Goal: Task Accomplishment & Management: Complete application form

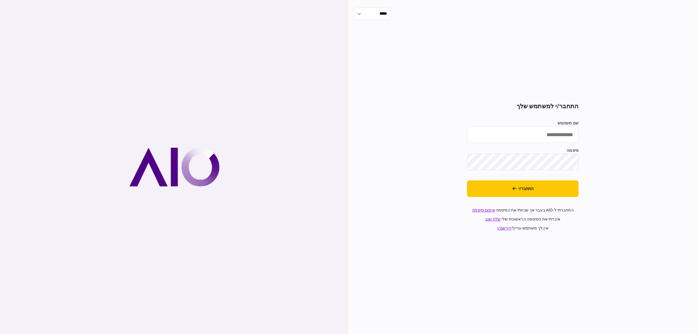
click at [506, 130] on input "שם משתמש" at bounding box center [523, 134] width 112 height 17
type input "**********"
click at [557, 190] on button "התחבר/י" at bounding box center [523, 188] width 112 height 17
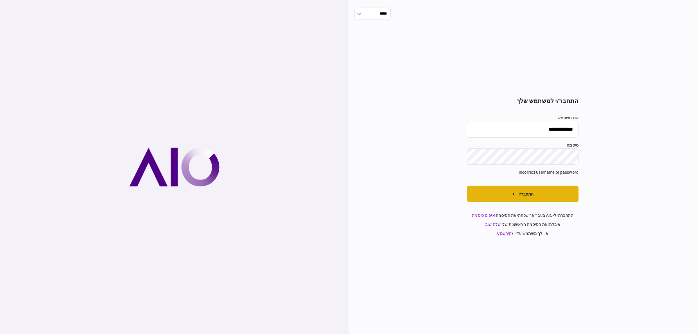
click at [520, 196] on button "התחבר/י" at bounding box center [523, 193] width 112 height 17
click at [558, 198] on button "התחבר/י" at bounding box center [523, 193] width 112 height 17
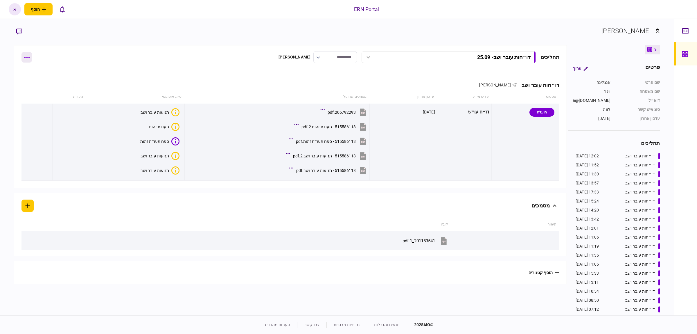
click at [29, 61] on button "button" at bounding box center [26, 57] width 10 height 10
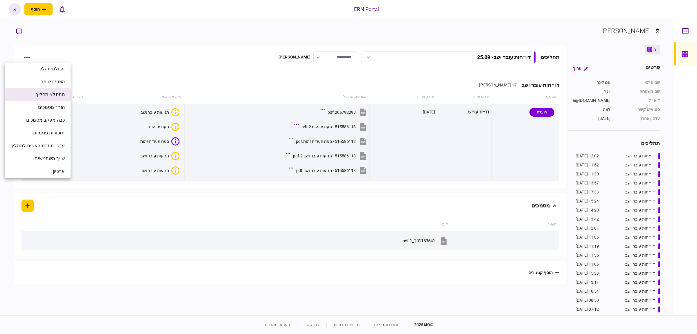
click at [60, 96] on span "התחל/י תהליך" at bounding box center [50, 94] width 29 height 7
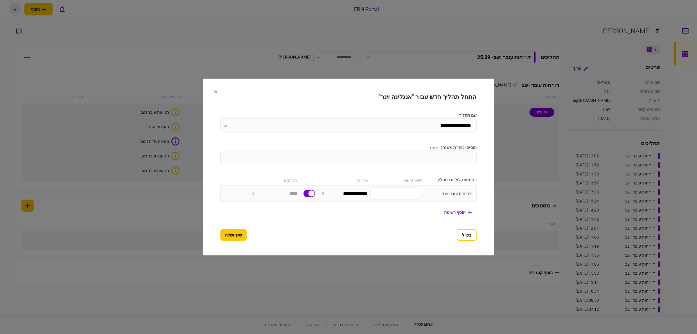
click at [418, 160] on input "הוסיפו כותרת משנה ( רשות )" at bounding box center [349, 157] width 256 height 15
type input "****"
click at [221, 228] on section "**********" at bounding box center [349, 166] width 256 height 147
click at [221, 232] on button "שייך ושלח" at bounding box center [234, 235] width 26 height 12
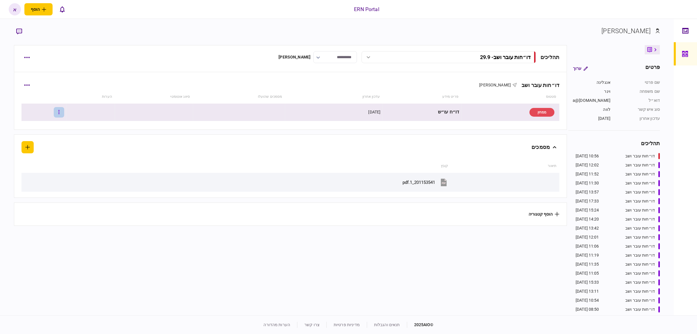
click at [63, 113] on button "button" at bounding box center [59, 112] width 10 height 10
click at [48, 176] on span "העלה קובץ" at bounding box center [43, 174] width 22 height 7
click at [61, 116] on button "button" at bounding box center [59, 112] width 10 height 10
click at [38, 176] on span "העלה קובץ" at bounding box center [43, 174] width 22 height 7
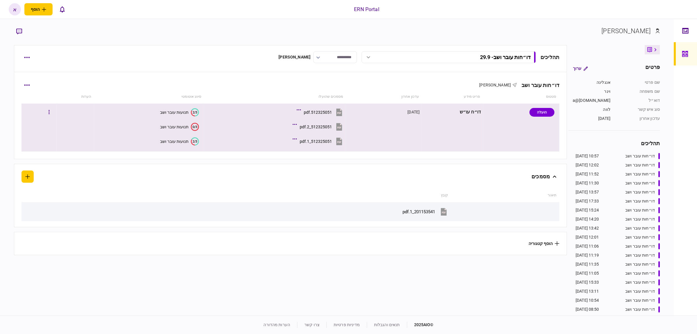
click at [181, 110] on div "תנועות עובר ושב" at bounding box center [174, 112] width 28 height 5
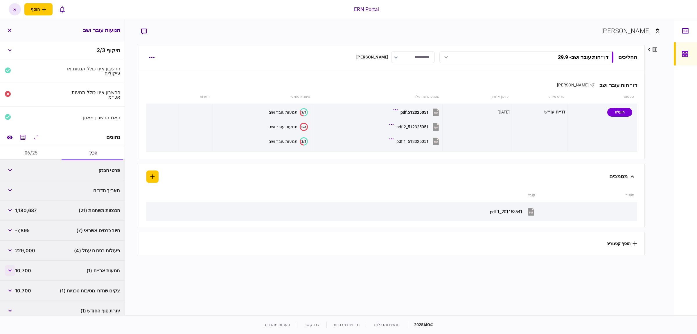
click at [12, 268] on button "button" at bounding box center [10, 270] width 10 height 10
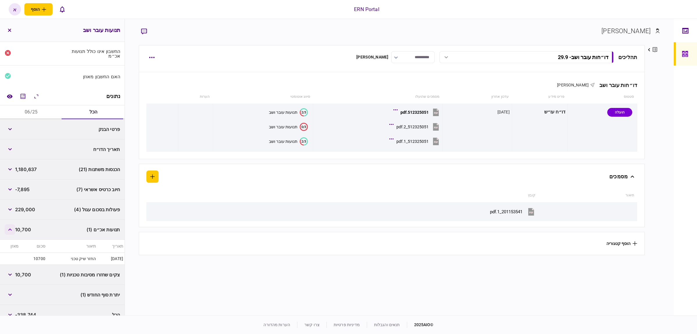
scroll to position [5, 0]
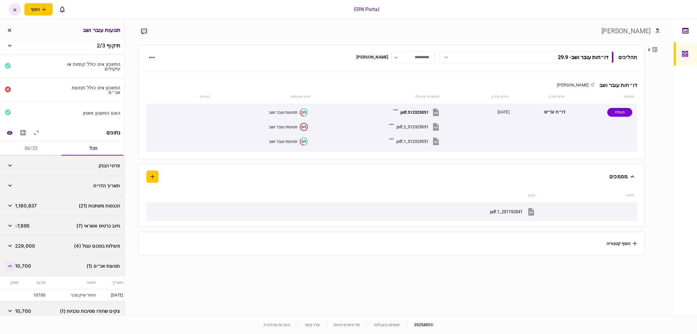
click at [12, 267] on icon "button" at bounding box center [10, 265] width 4 height 2
click at [30, 147] on button "06/25" at bounding box center [31, 148] width 62 height 14
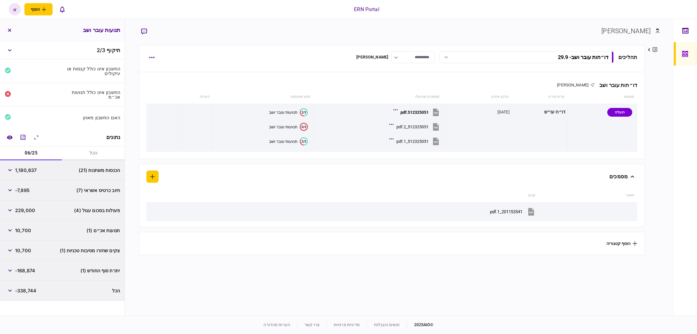
scroll to position [0, 0]
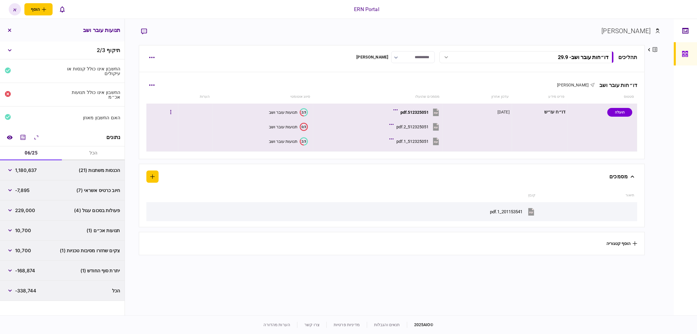
click at [277, 122] on section "0/3 תנועות עובר ושב" at bounding box center [261, 126] width 93 height 13
click at [275, 128] on div "תנועות עובר ושב" at bounding box center [283, 126] width 28 height 5
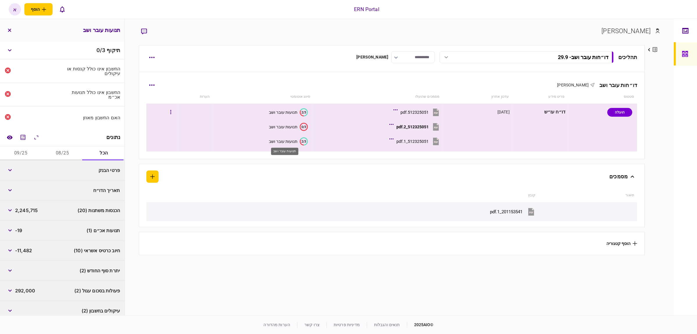
click at [284, 143] on div "תנועות עובר ושב" at bounding box center [283, 141] width 28 height 5
click at [290, 128] on div "תנועות עובר ושב" at bounding box center [283, 126] width 28 height 5
click at [291, 111] on div "תנועות עובר ושב" at bounding box center [283, 112] width 28 height 5
click at [20, 137] on button "מחשבון" at bounding box center [23, 137] width 10 height 10
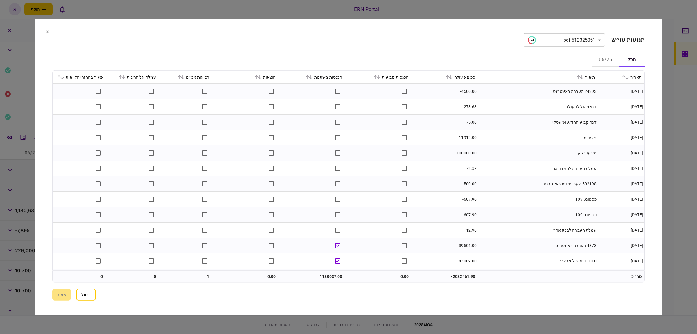
click at [181, 78] on icon at bounding box center [179, 77] width 3 height 4
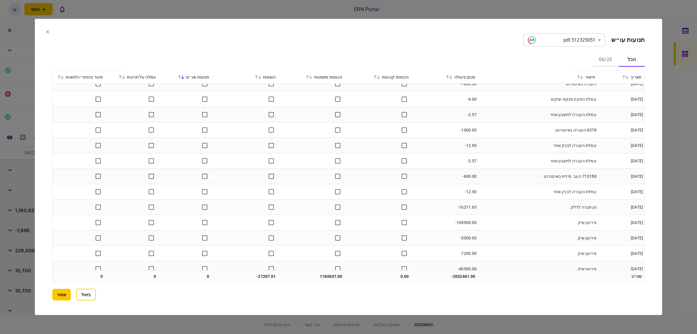
scroll to position [3218, 0]
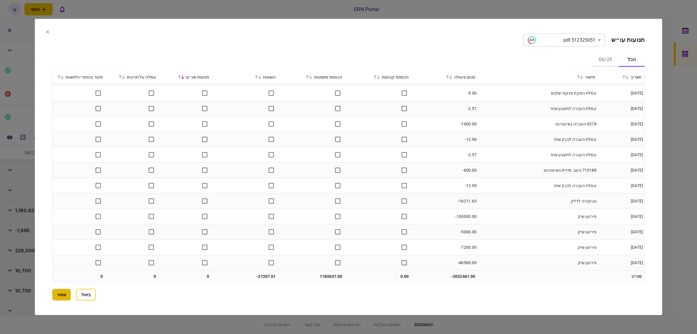
click at [62, 297] on button "שמור" at bounding box center [61, 295] width 19 height 12
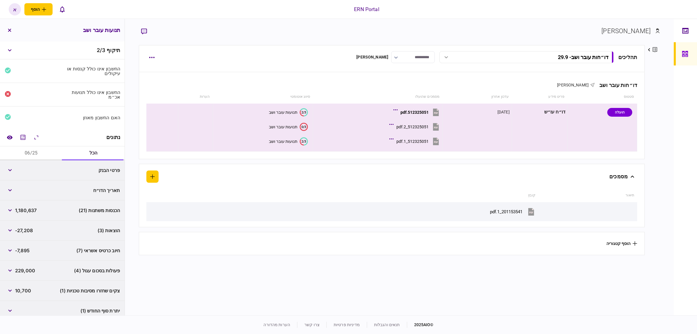
scroll to position [26, 0]
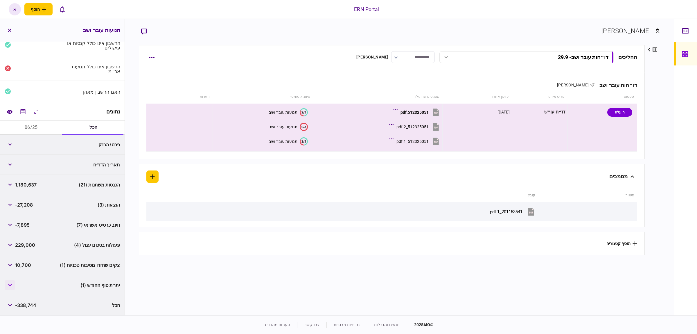
click at [11, 282] on button "button" at bounding box center [10, 284] width 10 height 10
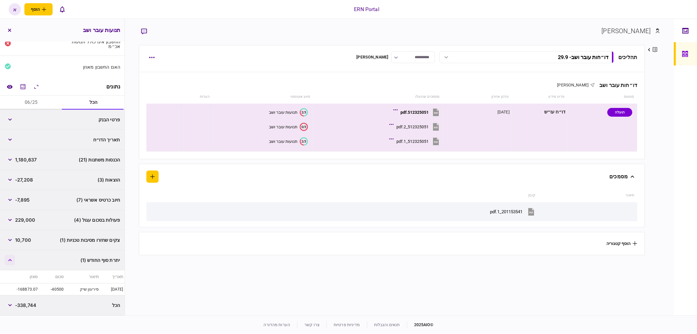
click at [12, 263] on button "button" at bounding box center [10, 260] width 10 height 10
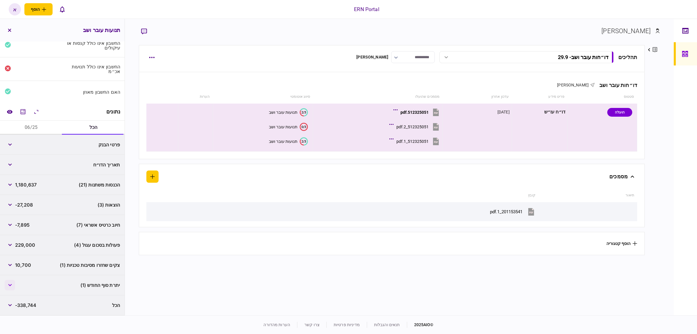
scroll to position [26, 0]
click at [415, 126] on div "512325051_2.pdf" at bounding box center [413, 126] width 32 height 5
click at [412, 108] on button "512325051.pdf" at bounding box center [418, 111] width 46 height 13
click at [419, 129] on body "ERN Portal הוסף לקוח עסקי לקוח פרטי א א [PERSON_NAME] [EMAIL_ADDRESS][DOMAIN_NA…" at bounding box center [348, 167] width 697 height 334
click at [422, 124] on div "512325051_2.pdf" at bounding box center [413, 126] width 32 height 5
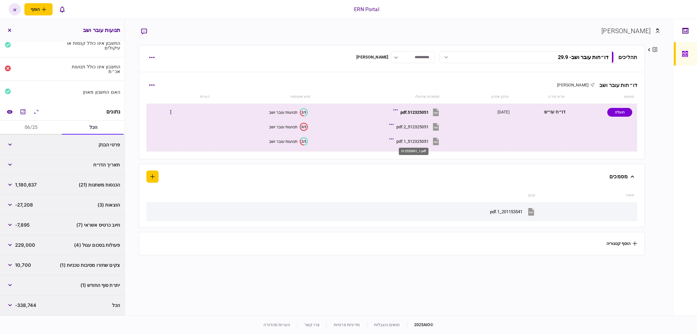
click at [423, 140] on div "512325051_1.pdf" at bounding box center [413, 141] width 32 height 5
drag, startPoint x: 262, startPoint y: 147, endPoint x: 279, endPoint y: 137, distance: 19.9
click at [265, 145] on section "2/3 תנועות עובר ושב" at bounding box center [261, 141] width 93 height 13
click at [279, 137] on button "2/3 תנועות עובר ושב" at bounding box center [288, 141] width 39 height 8
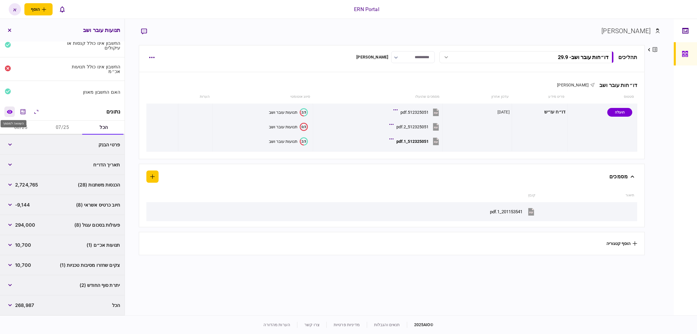
click at [10, 111] on icon "השוואה למסמך" at bounding box center [10, 112] width 6 height 4
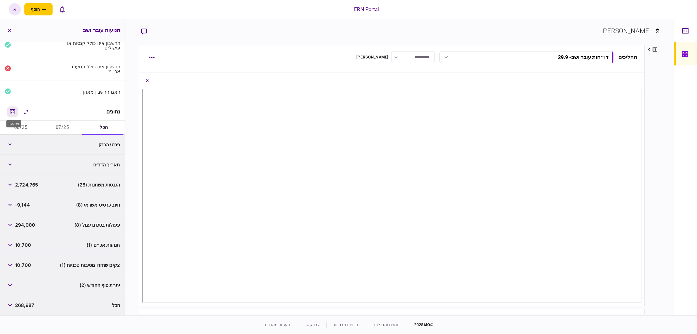
click at [15, 113] on icon "מחשבון" at bounding box center [12, 111] width 7 height 7
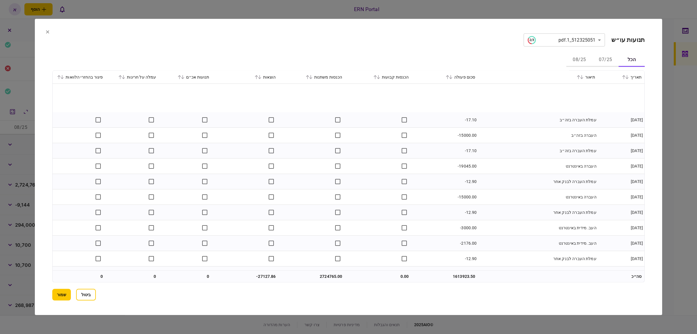
scroll to position [5474, 0]
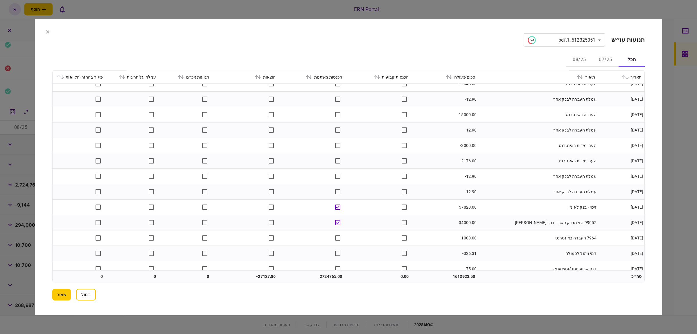
click at [52, 294] on section "**********" at bounding box center [349, 167] width 628 height 296
click at [57, 293] on button "שמור" at bounding box center [61, 295] width 19 height 12
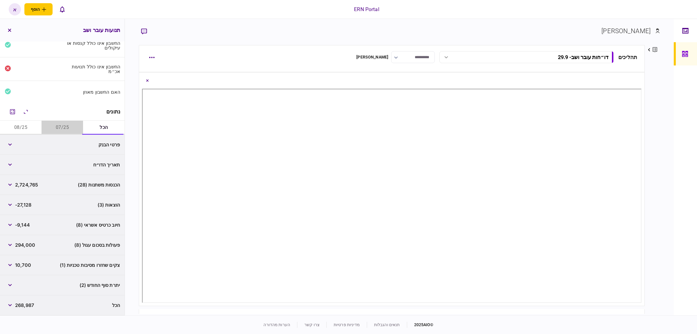
click at [59, 128] on button "07/25" at bounding box center [63, 128] width 42 height 14
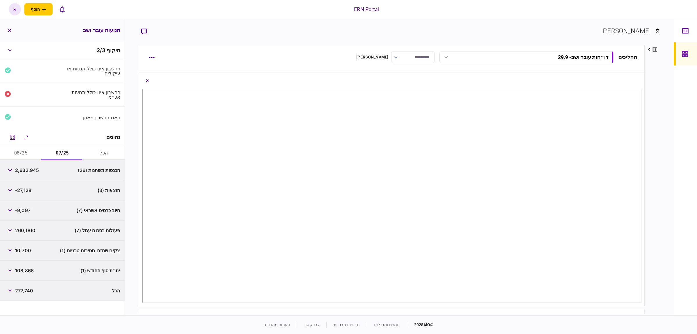
click at [21, 153] on button "08/25" at bounding box center [21, 153] width 42 height 14
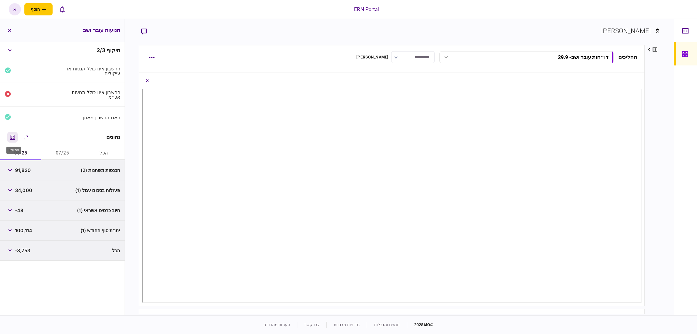
click at [12, 139] on icon "מחשבון" at bounding box center [12, 137] width 7 height 7
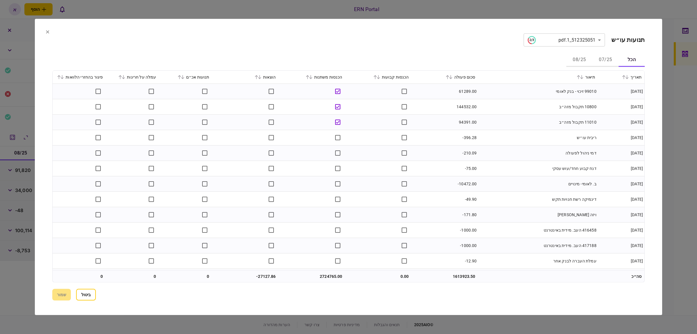
click at [590, 62] on button "08/25" at bounding box center [580, 60] width 26 height 14
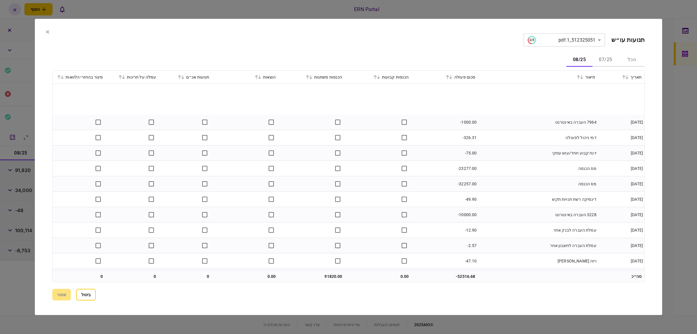
scroll to position [45, 0]
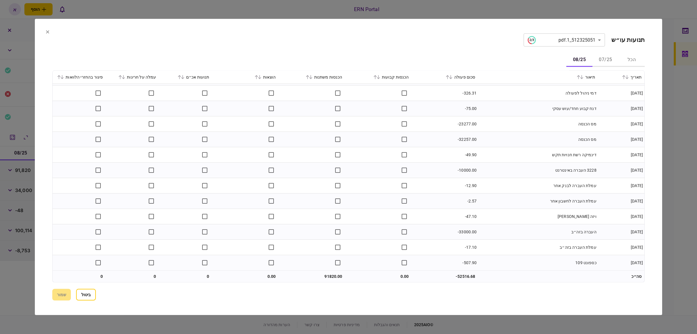
click at [45, 31] on section "**********" at bounding box center [349, 167] width 628 height 296
click at [46, 31] on icon at bounding box center [47, 31] width 3 height 3
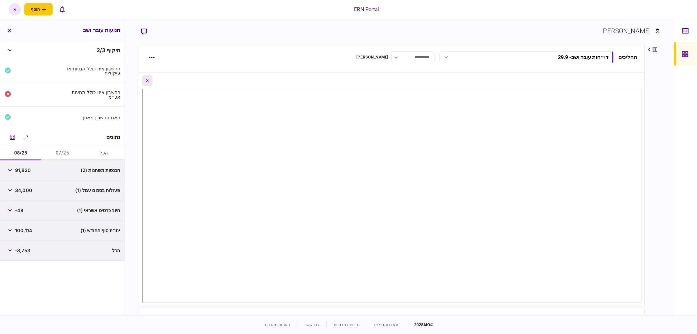
click at [148, 82] on icon "Close document view button" at bounding box center [147, 80] width 2 height 2
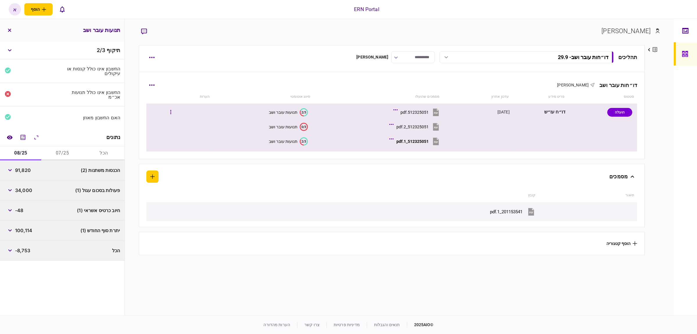
click at [289, 141] on div "תנועות עובר ושב" at bounding box center [283, 141] width 28 height 5
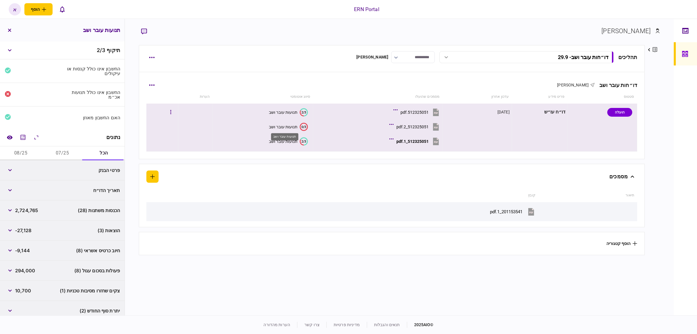
click at [283, 126] on div "תנועות עובר ושב" at bounding box center [283, 126] width 28 height 5
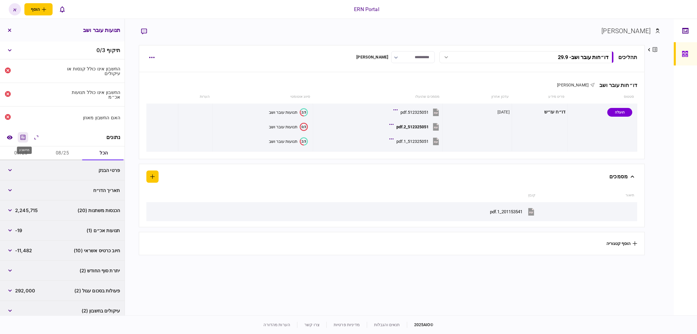
click at [28, 139] on button "מחשבון" at bounding box center [23, 137] width 10 height 10
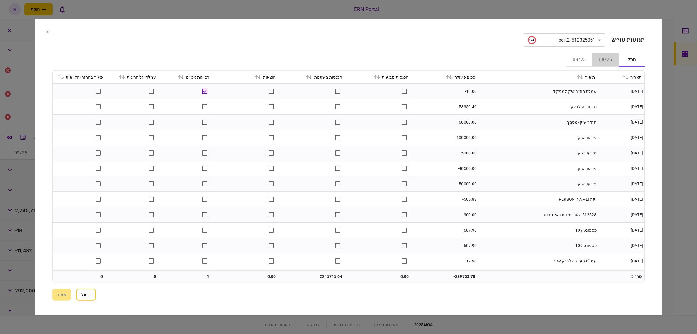
click at [601, 61] on button "08/25" at bounding box center [606, 60] width 26 height 14
click at [48, 32] on icon at bounding box center [47, 31] width 3 height 3
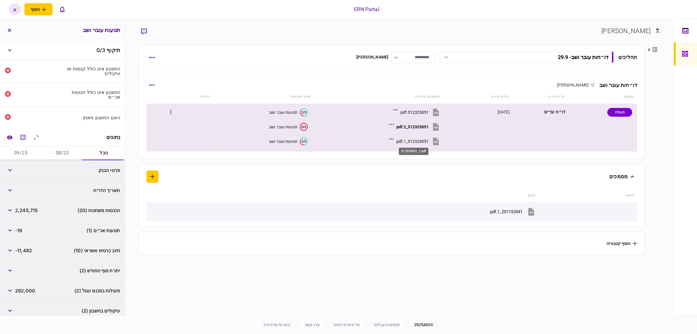
click at [421, 143] on div "512325051_1.pdf" at bounding box center [413, 141] width 32 height 5
click at [419, 111] on div "512325051.pdf" at bounding box center [415, 112] width 28 height 5
click at [418, 142] on div "512325051_1.pdf" at bounding box center [413, 141] width 32 height 5
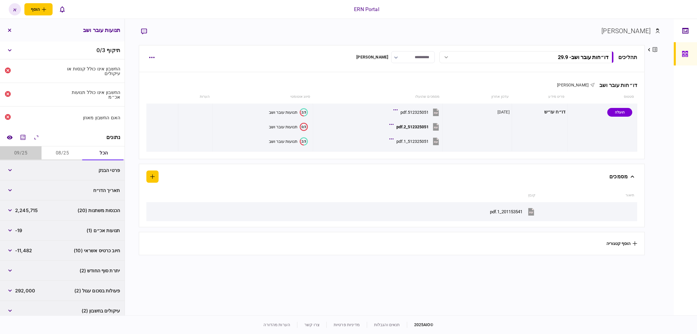
click at [18, 152] on button "09/25" at bounding box center [21, 153] width 42 height 14
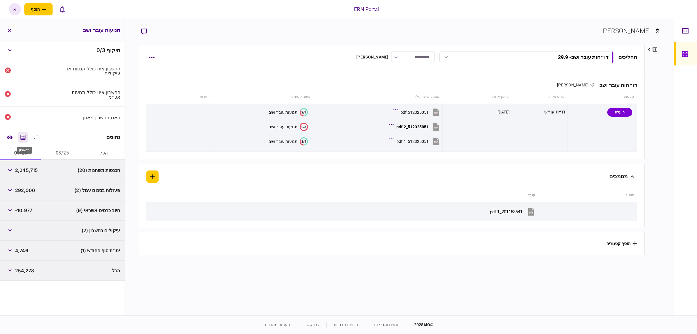
click at [25, 141] on button "מחשבון" at bounding box center [23, 137] width 10 height 10
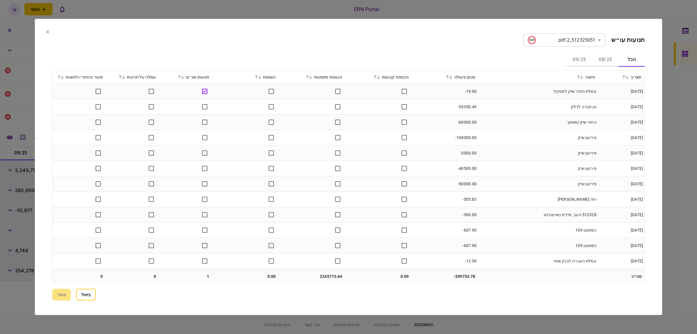
click at [581, 61] on button "09/25" at bounding box center [580, 60] width 26 height 14
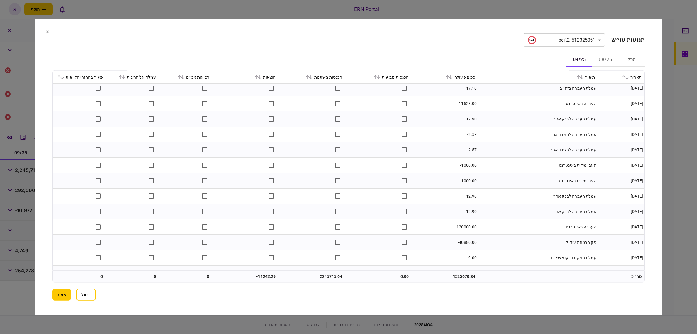
scroll to position [1399, 0]
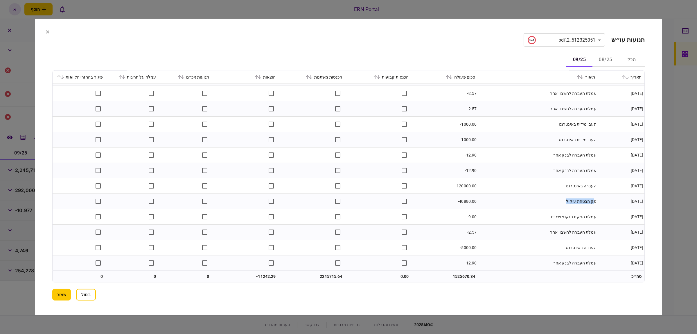
drag, startPoint x: 573, startPoint y: 201, endPoint x: 594, endPoint y: 198, distance: 21.4
click at [594, 198] on td "פק הבטחת עיקול" at bounding box center [539, 200] width 120 height 15
copy td "ק הבטחת עיקול"
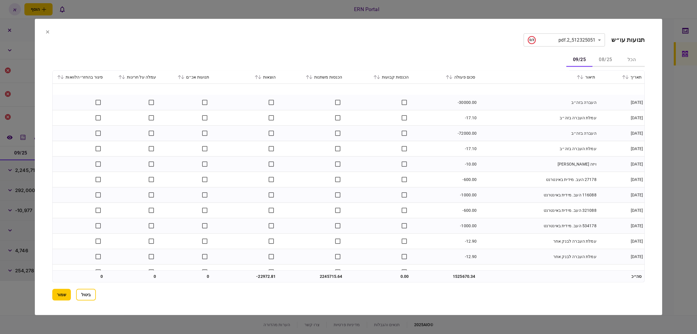
scroll to position [4142, 0]
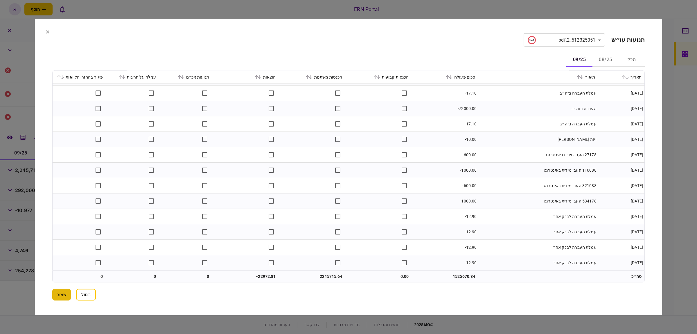
click at [63, 293] on button "שמור" at bounding box center [61, 295] width 19 height 12
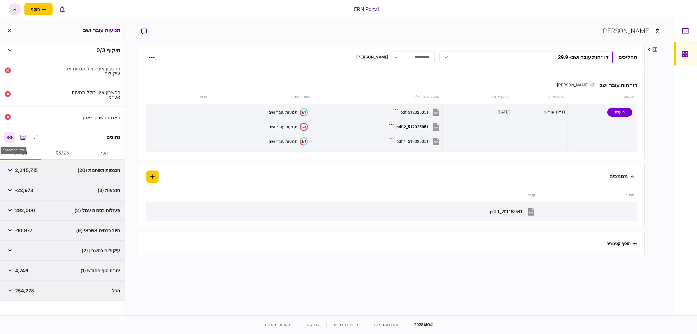
click at [10, 137] on icon "השוואה למסמך" at bounding box center [10, 137] width 6 height 4
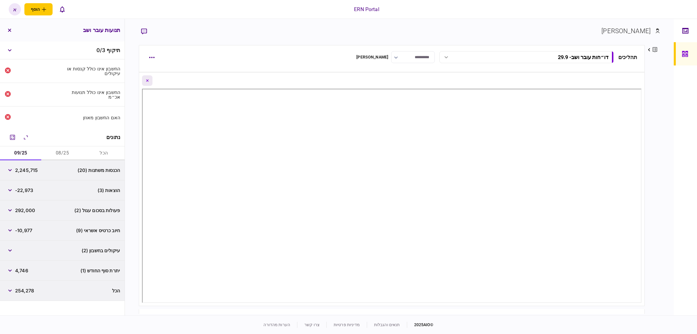
click at [150, 79] on button "Close document view button" at bounding box center [147, 80] width 10 height 10
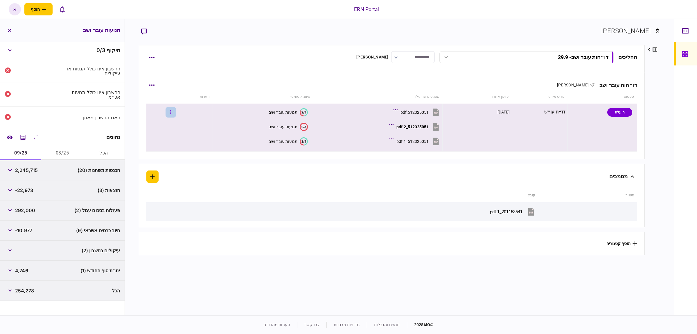
click at [171, 115] on button "button" at bounding box center [171, 112] width 10 height 10
click at [149, 189] on span "העלה קובץ" at bounding box center [154, 187] width 22 height 7
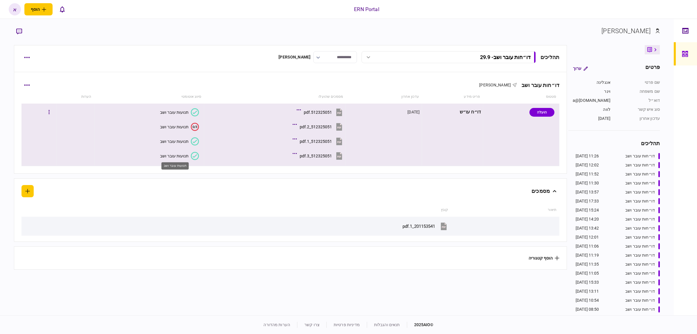
click at [185, 156] on div "תנועות עובר ושב" at bounding box center [174, 155] width 28 height 5
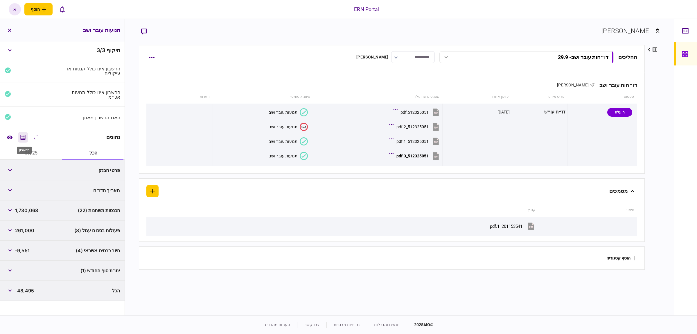
click at [25, 140] on icon "מחשבון" at bounding box center [22, 137] width 7 height 7
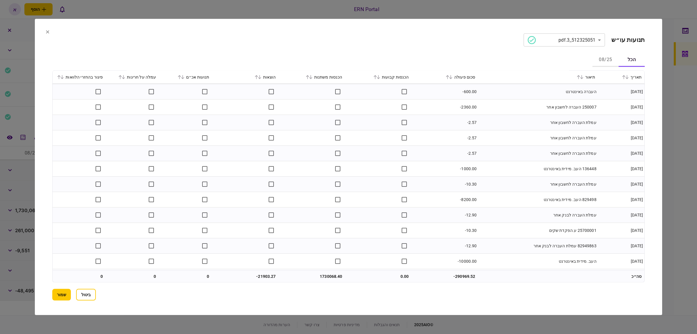
scroll to position [4296, 0]
click at [56, 294] on button "שמור" at bounding box center [61, 295] width 19 height 12
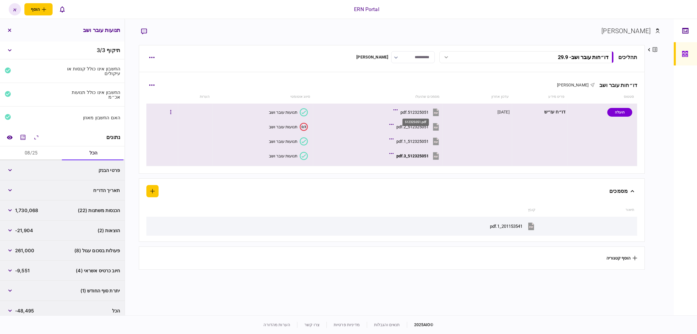
click at [422, 110] on div "512325051.pdf" at bounding box center [415, 112] width 28 height 5
click at [286, 114] on div "תנועות עובר ושב" at bounding box center [283, 112] width 28 height 5
click at [288, 128] on div "תנועות עובר ושב" at bounding box center [283, 126] width 28 height 5
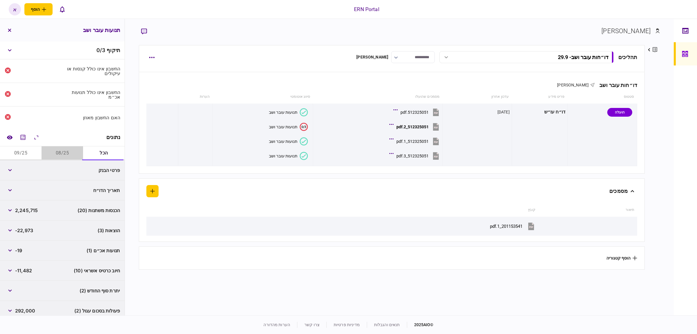
click at [64, 148] on button "08/25" at bounding box center [63, 153] width 42 height 14
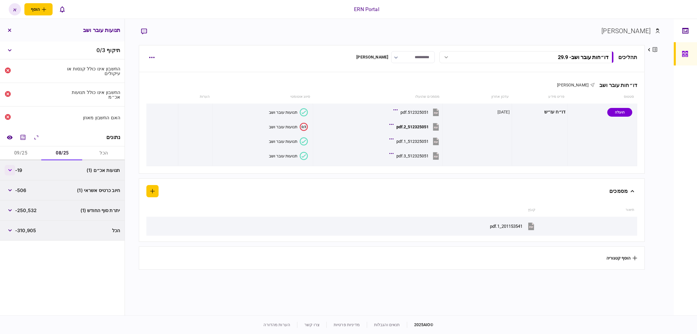
click at [10, 169] on icon "button" at bounding box center [9, 170] width 3 height 2
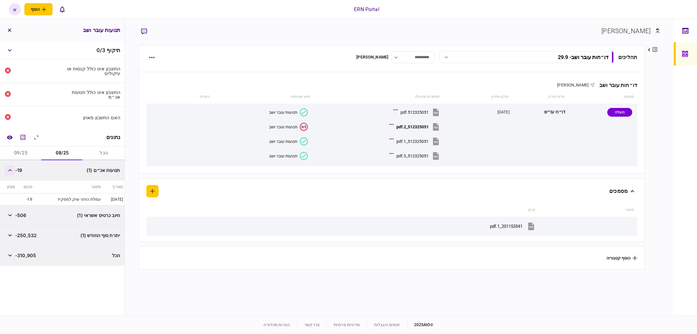
click at [10, 174] on button "button" at bounding box center [10, 170] width 10 height 10
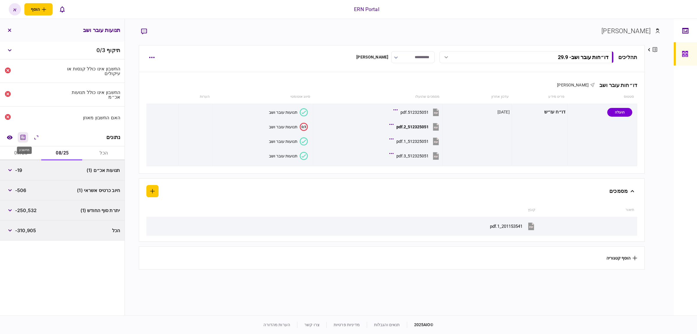
click at [25, 137] on icon "מחשבון" at bounding box center [22, 137] width 7 height 7
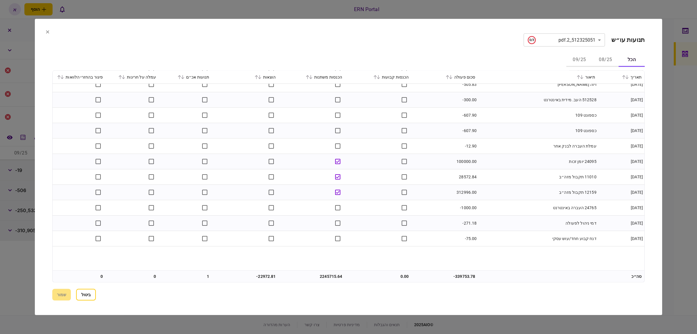
scroll to position [42, 0]
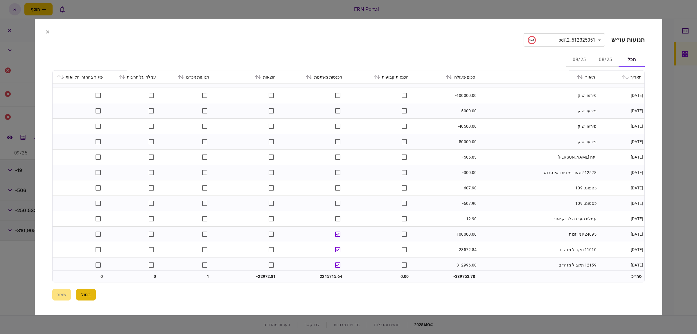
click at [89, 296] on button "ביטול" at bounding box center [86, 295] width 20 height 12
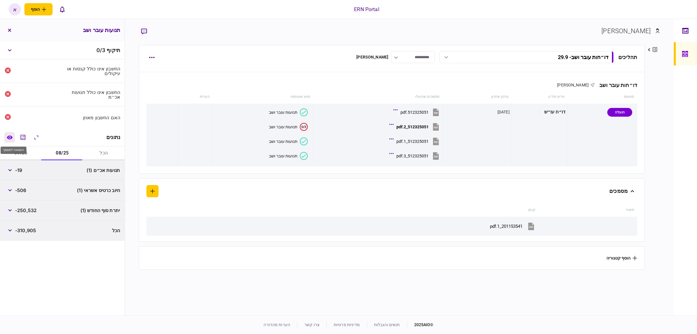
click at [12, 140] on button "השוואה למסמך" at bounding box center [9, 137] width 10 height 10
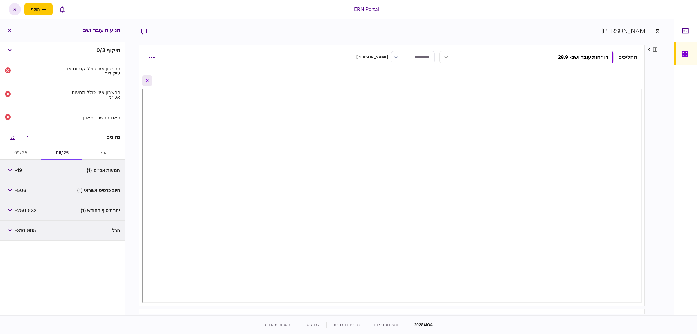
click at [148, 78] on button "Close document view button" at bounding box center [147, 80] width 10 height 10
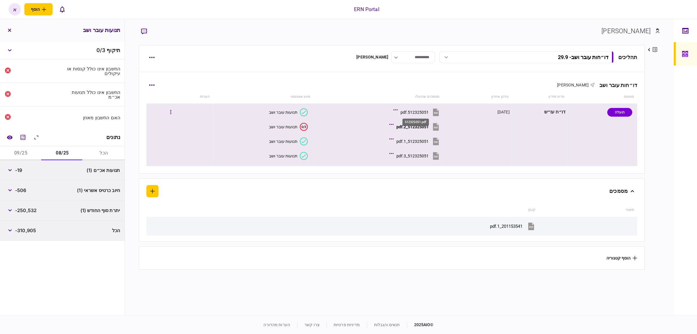
click at [417, 111] on div "512325051.pdf" at bounding box center [415, 112] width 28 height 5
click at [289, 141] on div "תנועות עובר ושב" at bounding box center [283, 141] width 28 height 5
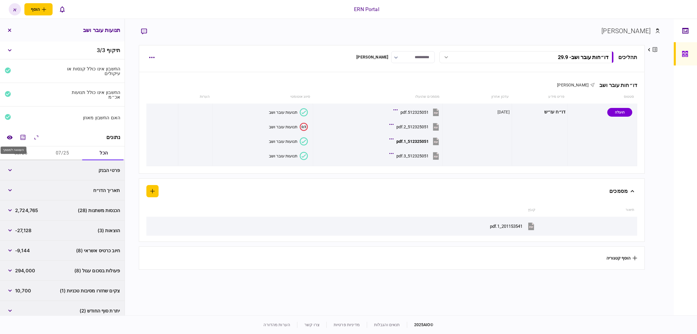
click at [23, 151] on div "השוואה למסמך" at bounding box center [14, 149] width 26 height 7
click at [26, 154] on button "08/25" at bounding box center [21, 153] width 42 height 14
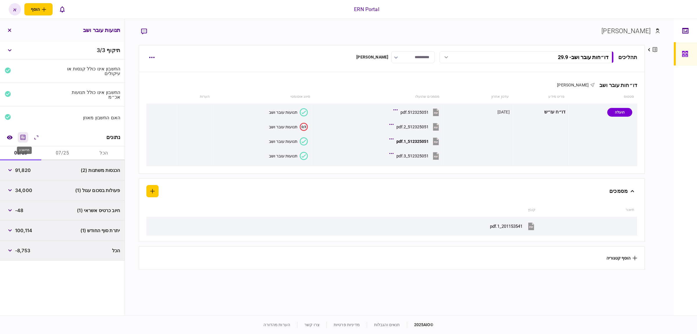
click at [26, 139] on icon "מחשבון" at bounding box center [22, 137] width 7 height 7
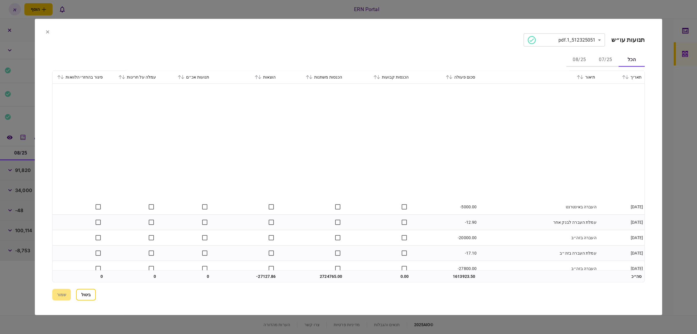
scroll to position [1194, 0]
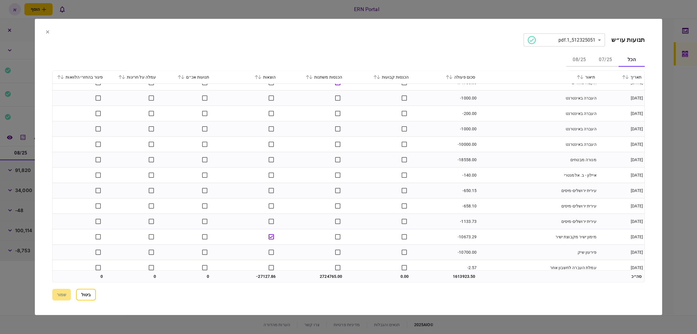
click at [585, 60] on button "08/25" at bounding box center [580, 60] width 26 height 14
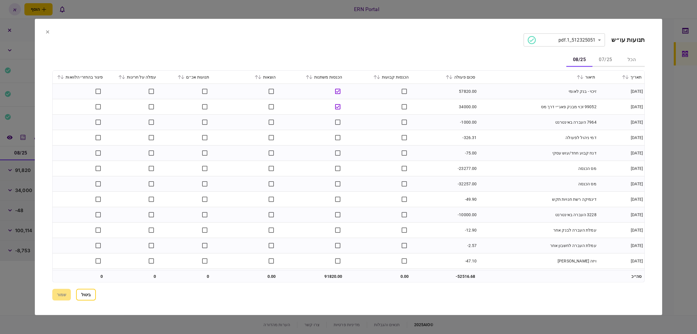
drag, startPoint x: 49, startPoint y: 33, endPoint x: 53, endPoint y: 33, distance: 3.5
click at [49, 33] on section "**********" at bounding box center [349, 167] width 628 height 296
click at [47, 29] on section "**********" at bounding box center [349, 167] width 628 height 296
drag, startPoint x: 87, startPoint y: 291, endPoint x: 95, endPoint y: 282, distance: 11.3
click at [88, 291] on button "ביטול" at bounding box center [86, 295] width 20 height 12
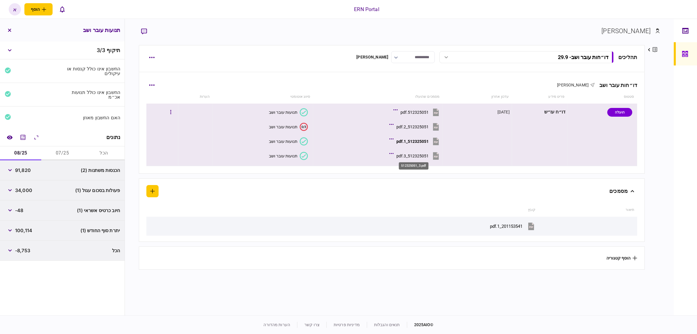
click at [423, 155] on div "512325051_3.pdf" at bounding box center [413, 155] width 32 height 5
click at [285, 155] on div "תנועות עובר ושב" at bounding box center [283, 155] width 28 height 5
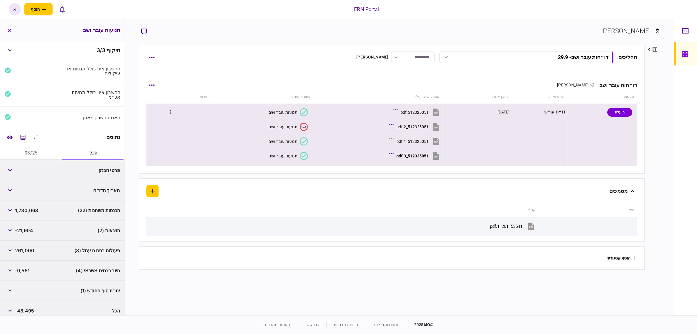
click at [424, 146] on button "512325051_1.pdf" at bounding box center [416, 141] width 50 height 13
click at [416, 110] on div "512325051.pdf" at bounding box center [415, 112] width 28 height 5
click at [423, 126] on div "512325051_2.pdf" at bounding box center [413, 126] width 32 height 5
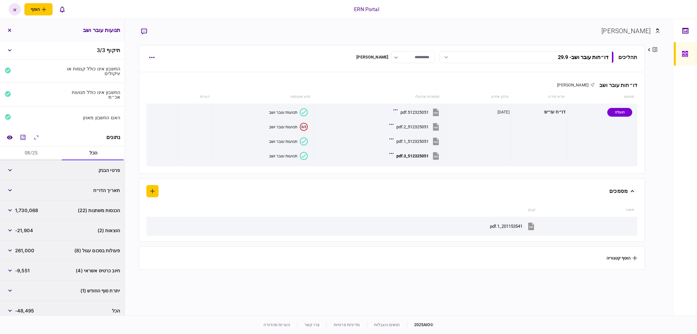
click at [105, 78] on div "החשבון אינו כולל קנסות או עיקולים" at bounding box center [62, 71] width 125 height 24
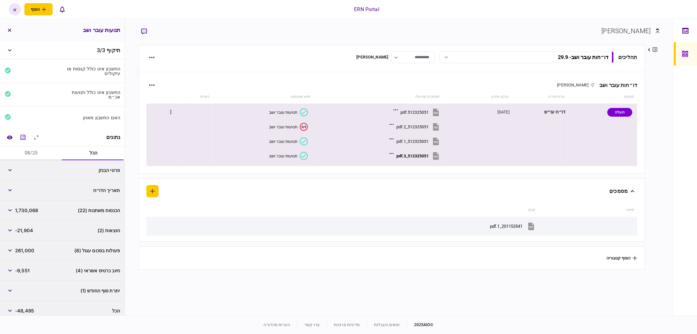
click at [419, 155] on div "512325051_3.pdf" at bounding box center [413, 155] width 32 height 5
click at [287, 109] on button "תנועות עובר ושב" at bounding box center [288, 112] width 39 height 8
click at [284, 126] on div "תנועות עובר ושב" at bounding box center [283, 126] width 28 height 5
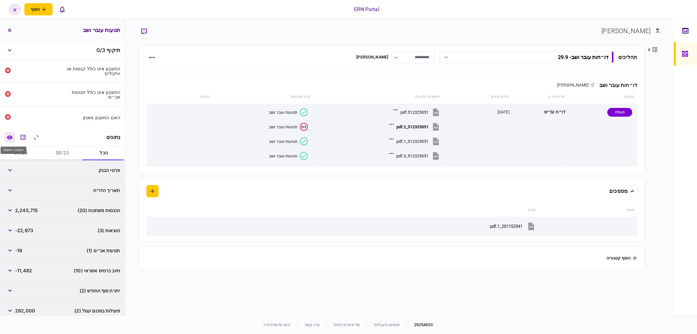
click at [10, 137] on icon "השוואה למסמך" at bounding box center [10, 137] width 6 height 4
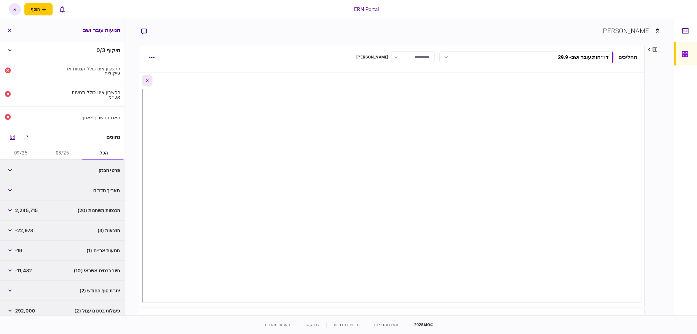
click at [148, 79] on button "Close document view button" at bounding box center [147, 80] width 10 height 10
